Goal: Task Accomplishment & Management: Use online tool/utility

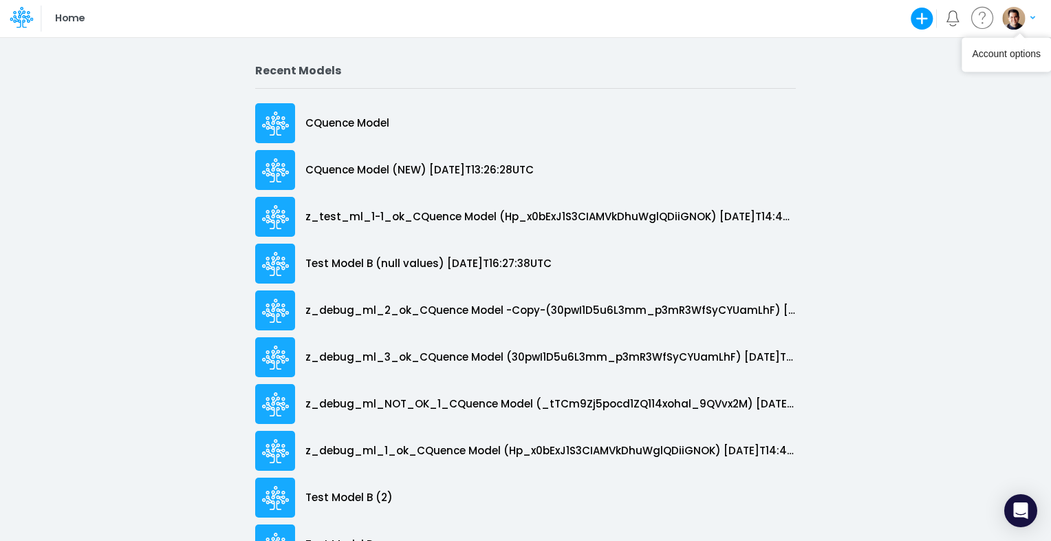
click at [1028, 12] on button "button" at bounding box center [1018, 18] width 34 height 24
click at [962, 84] on button "Log out" at bounding box center [962, 80] width 147 height 21
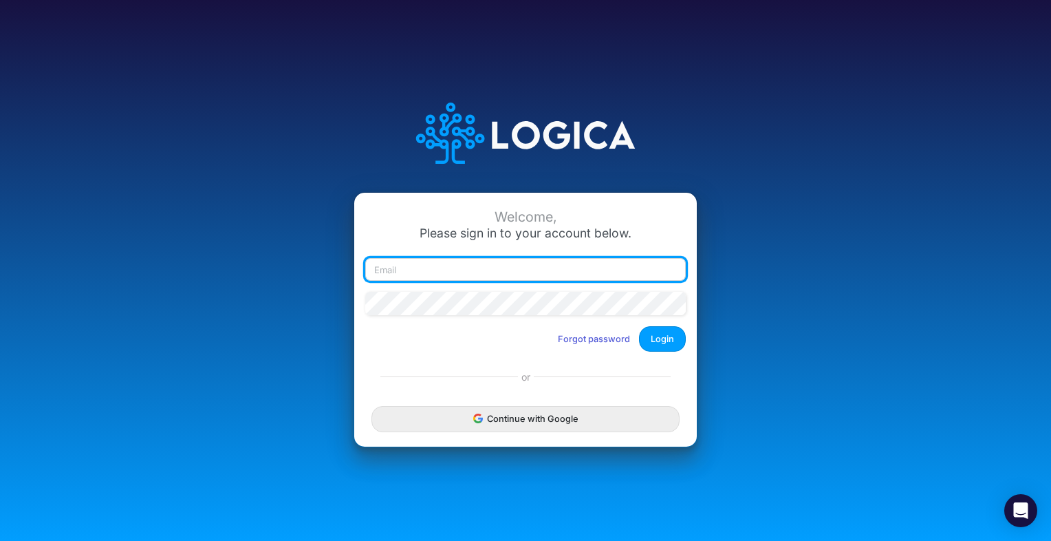
click at [578, 259] on input "email" at bounding box center [525, 269] width 321 height 23
type input "[PERSON_NAME][EMAIL_ADDRESS][DOMAIN_NAME]"
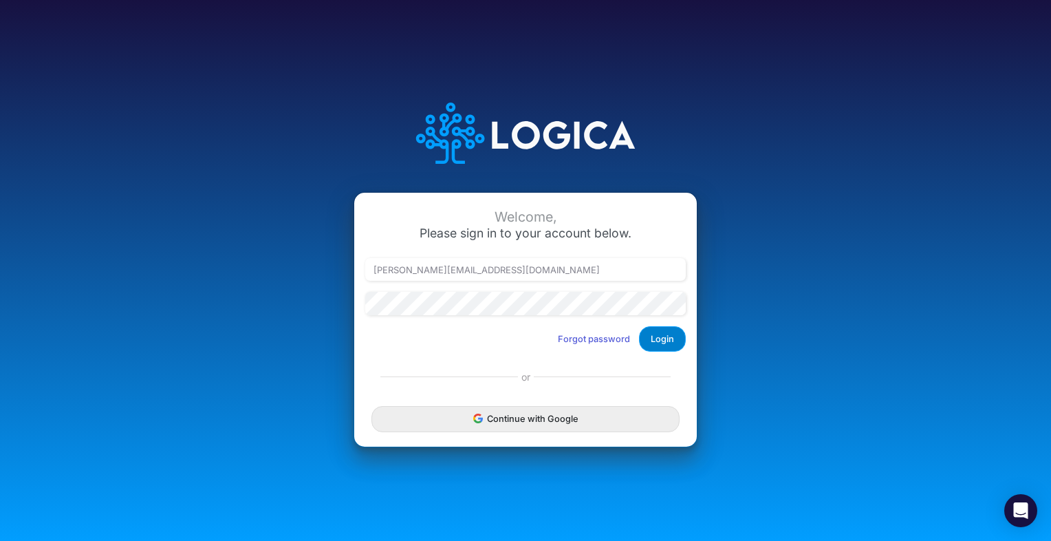
click at [663, 332] on button "Login" at bounding box center [662, 338] width 47 height 25
